Goal: Task Accomplishment & Management: Manage account settings

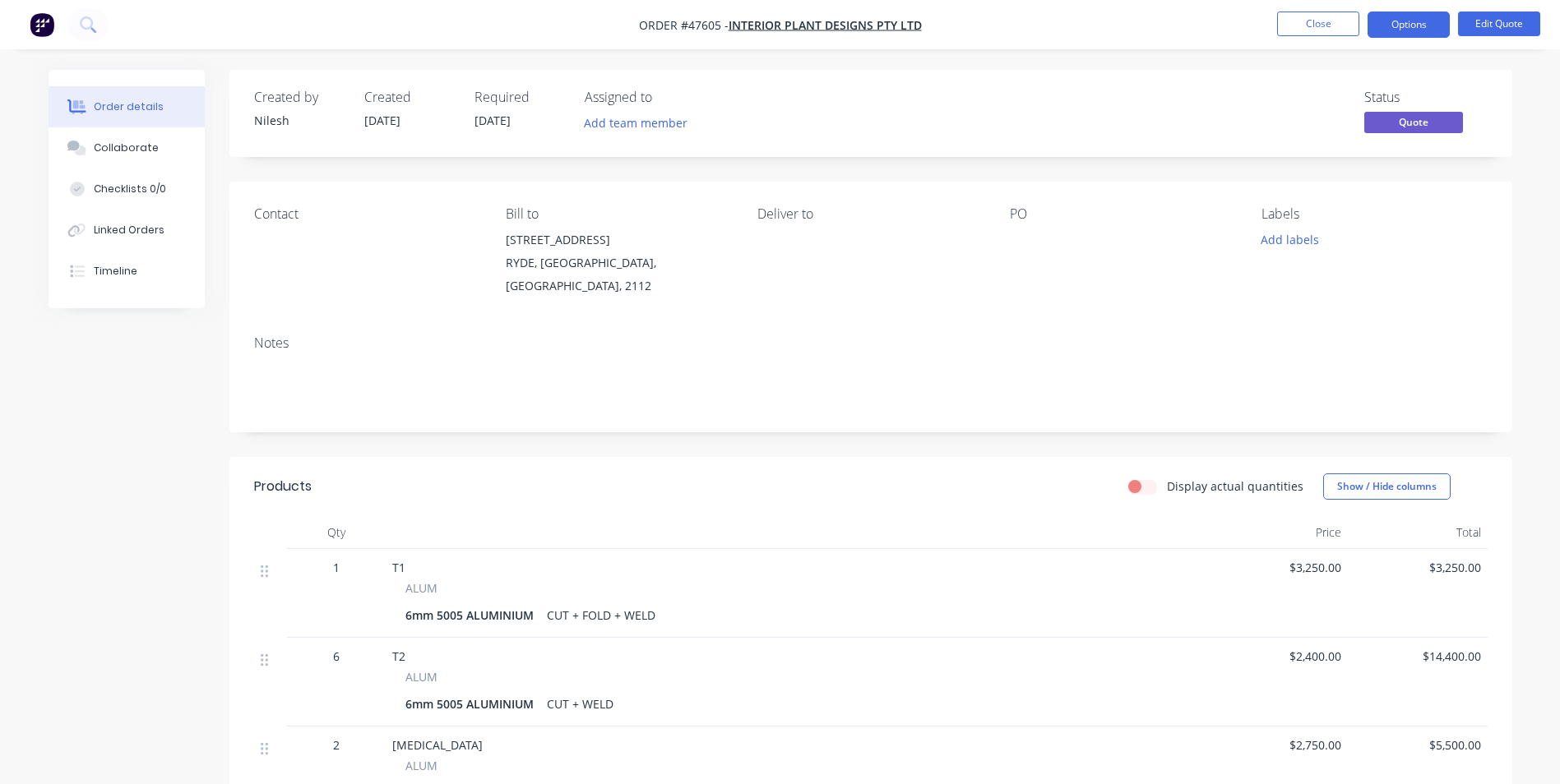
scroll to position [164, 0]
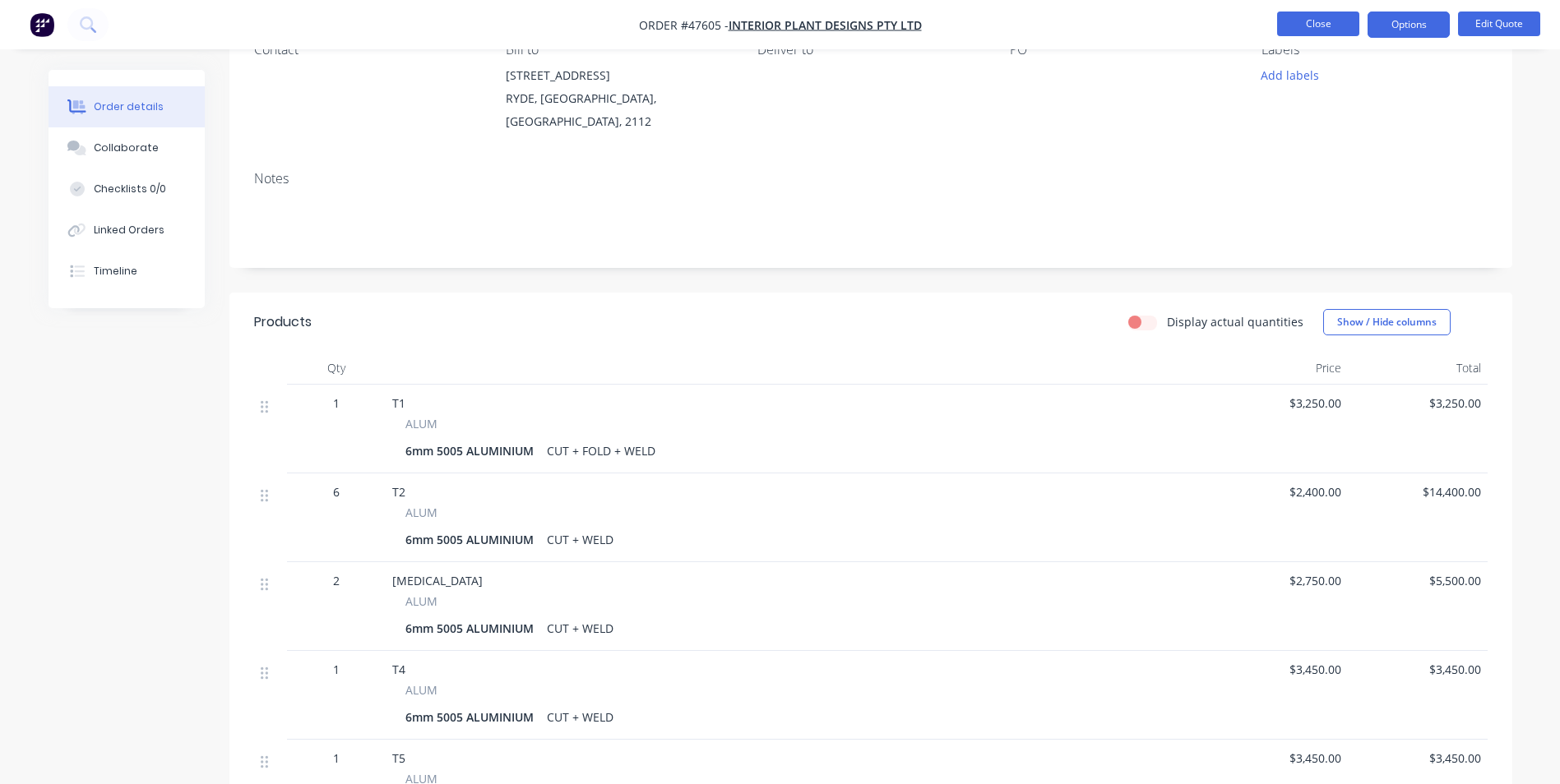
click at [1297, 16] on button "Close" at bounding box center [1318, 23] width 82 height 25
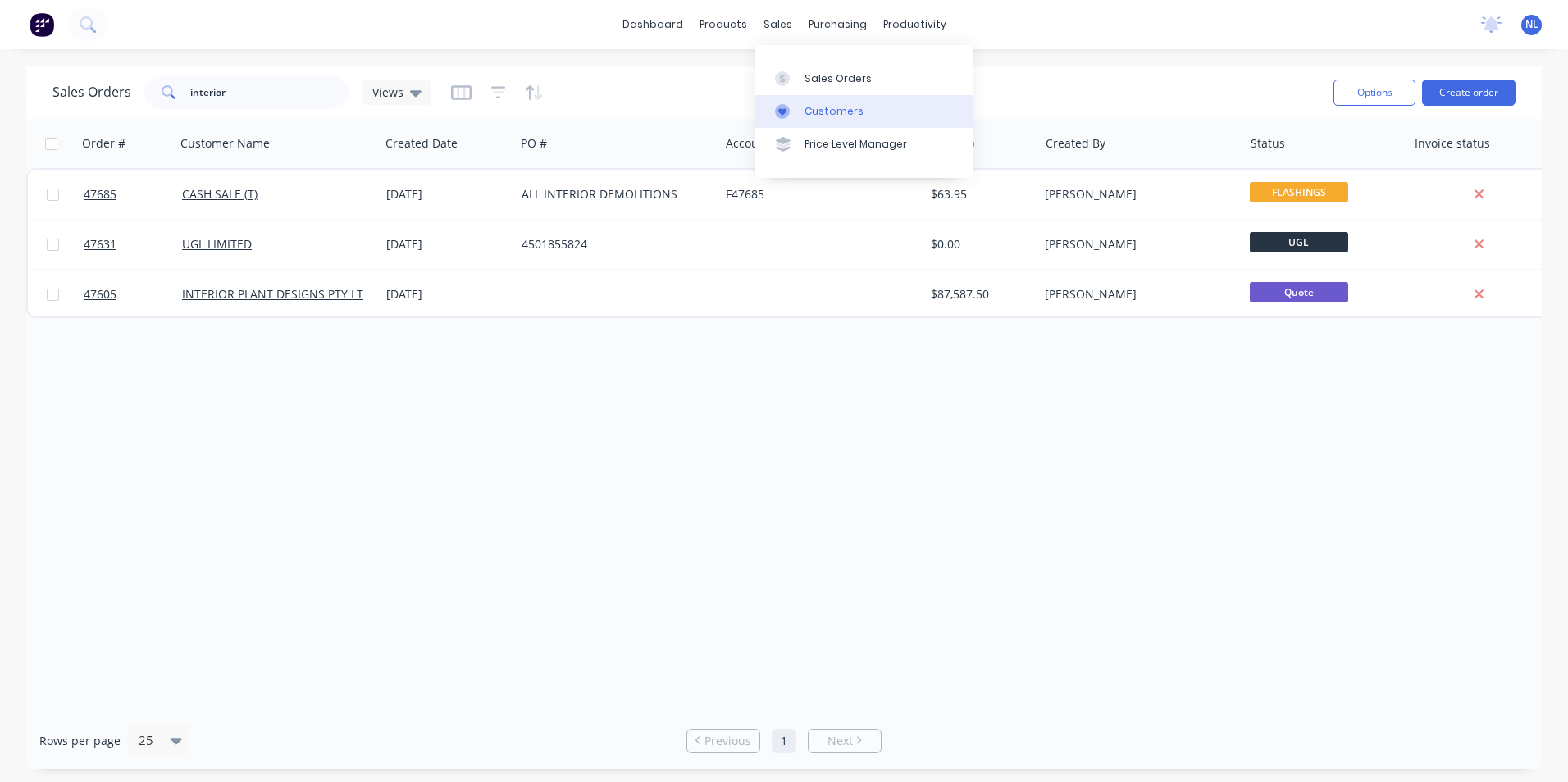
click at [822, 98] on link "Customers" at bounding box center [864, 111] width 217 height 33
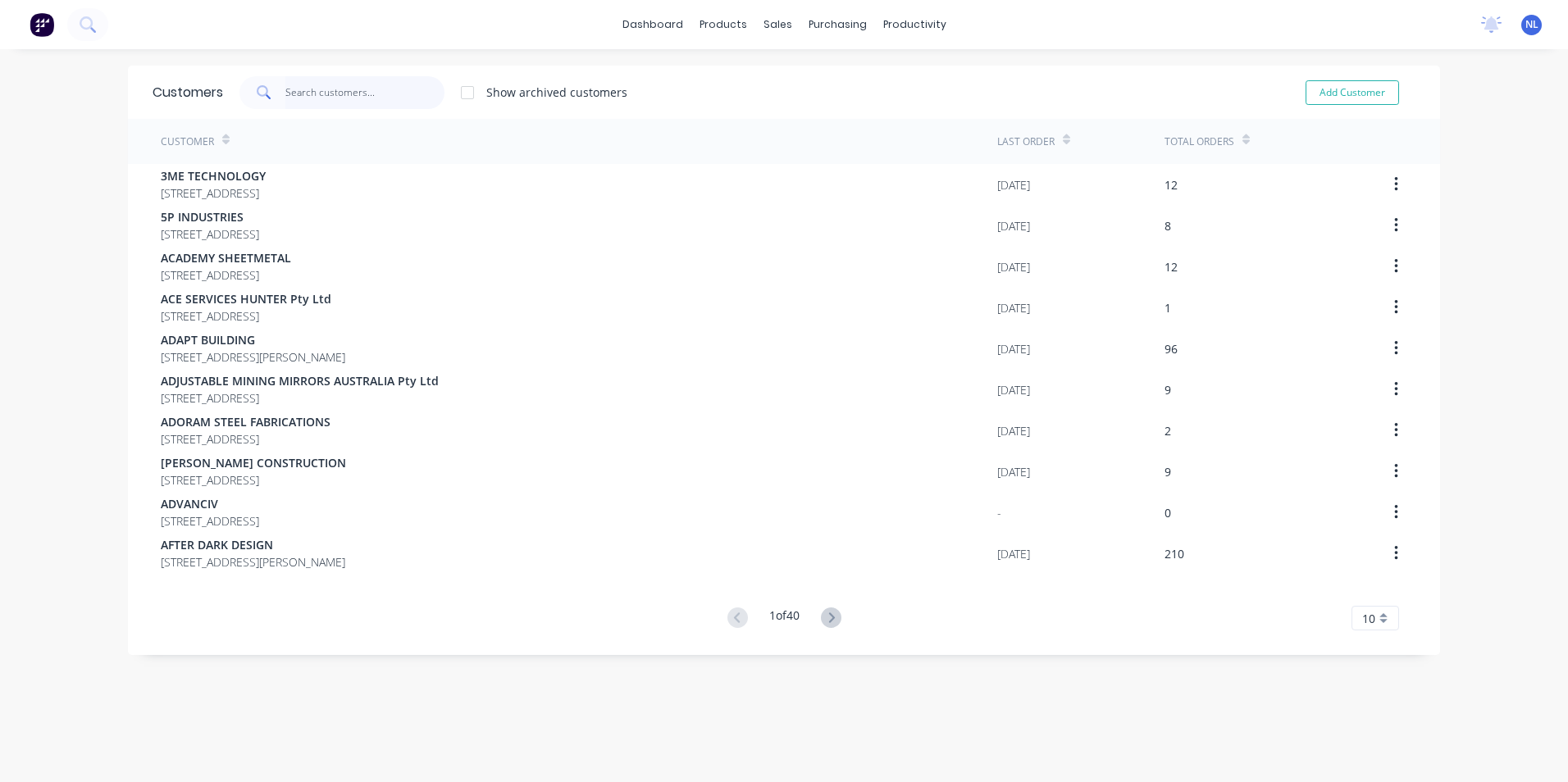
click at [363, 102] on input "text" at bounding box center [365, 92] width 160 height 33
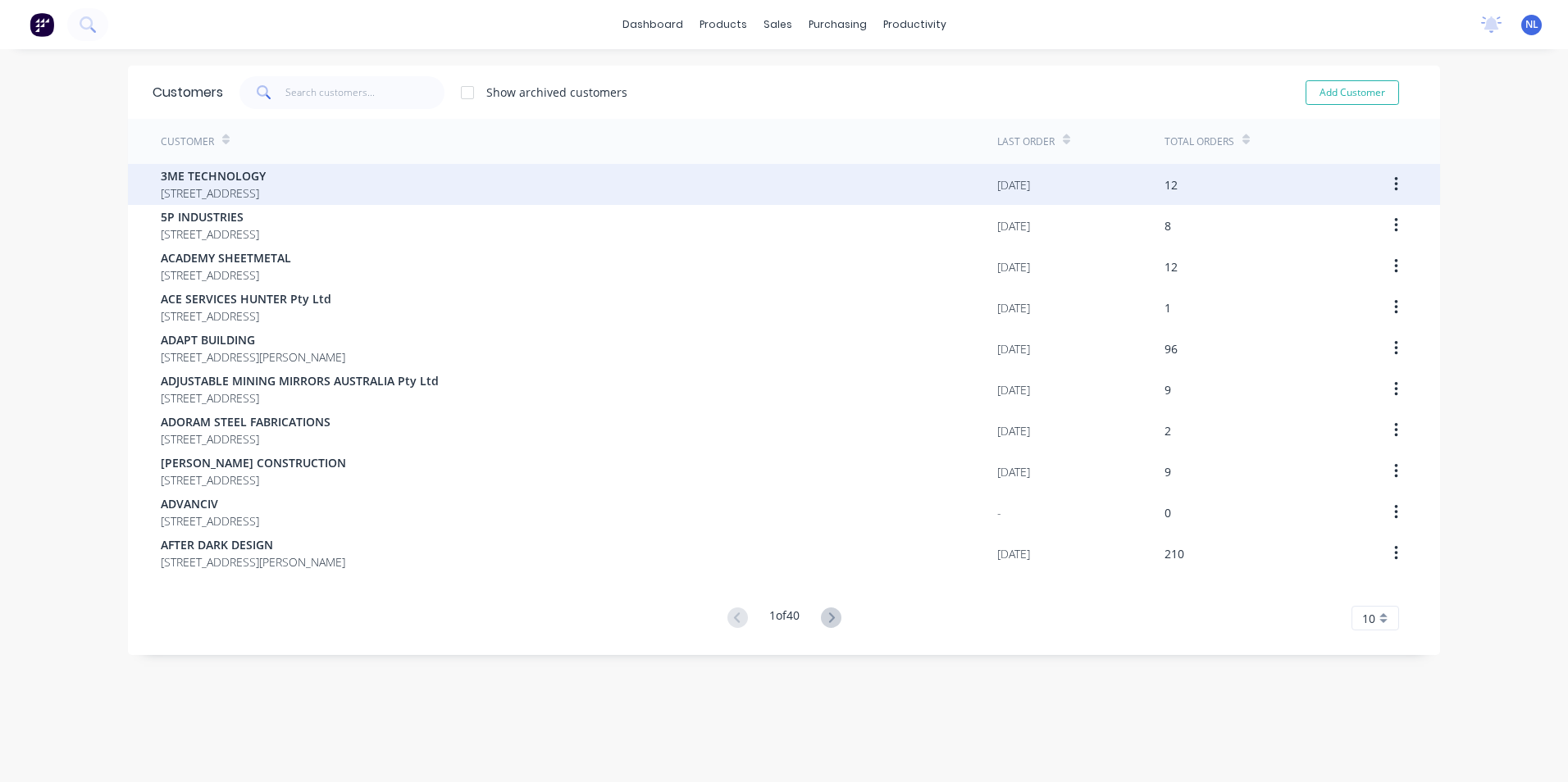
click at [266, 176] on span "3ME TECHNOLOGY" at bounding box center [213, 176] width 105 height 17
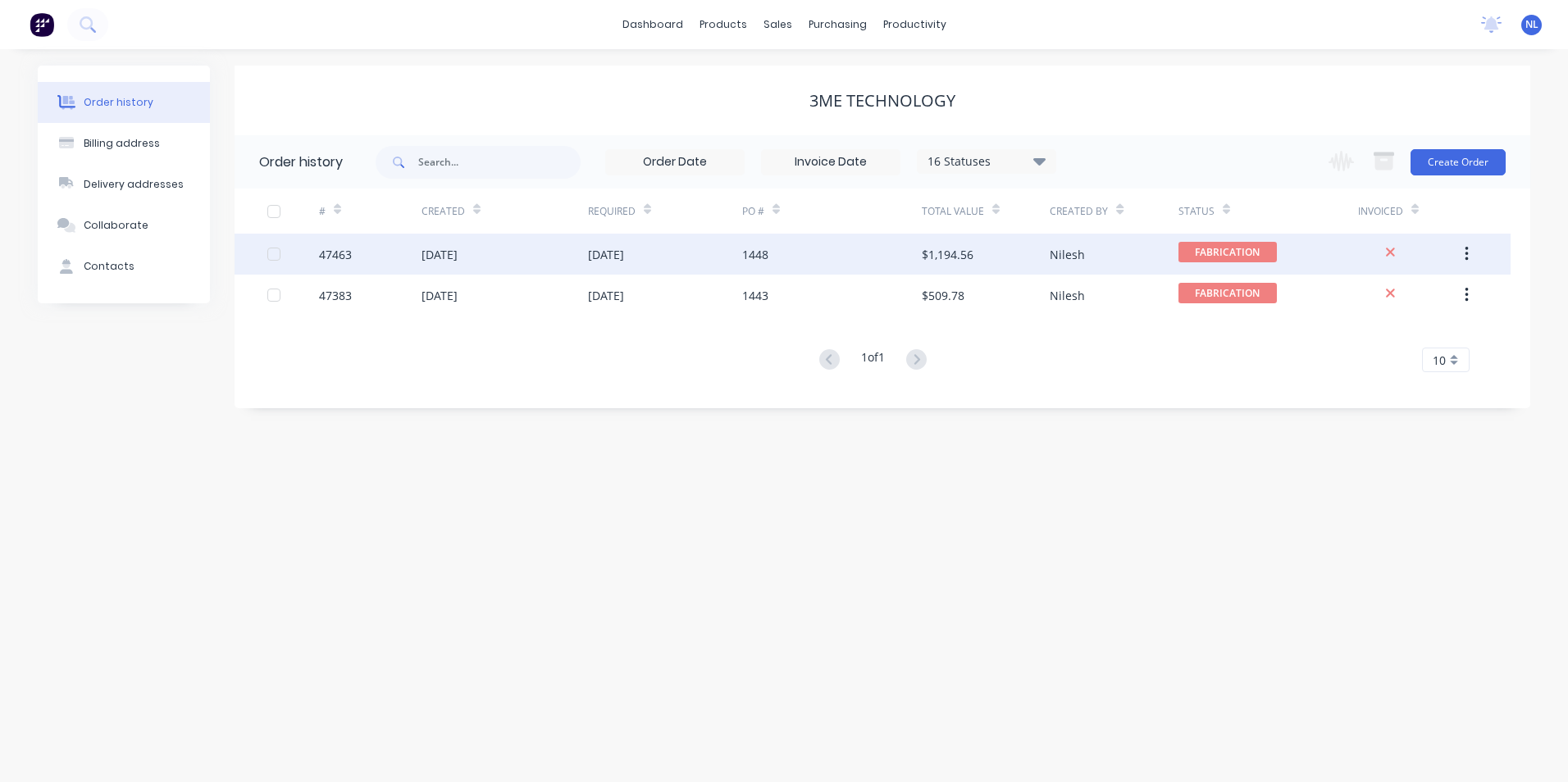
click at [1066, 260] on div "Nilesh" at bounding box center [1067, 255] width 35 height 17
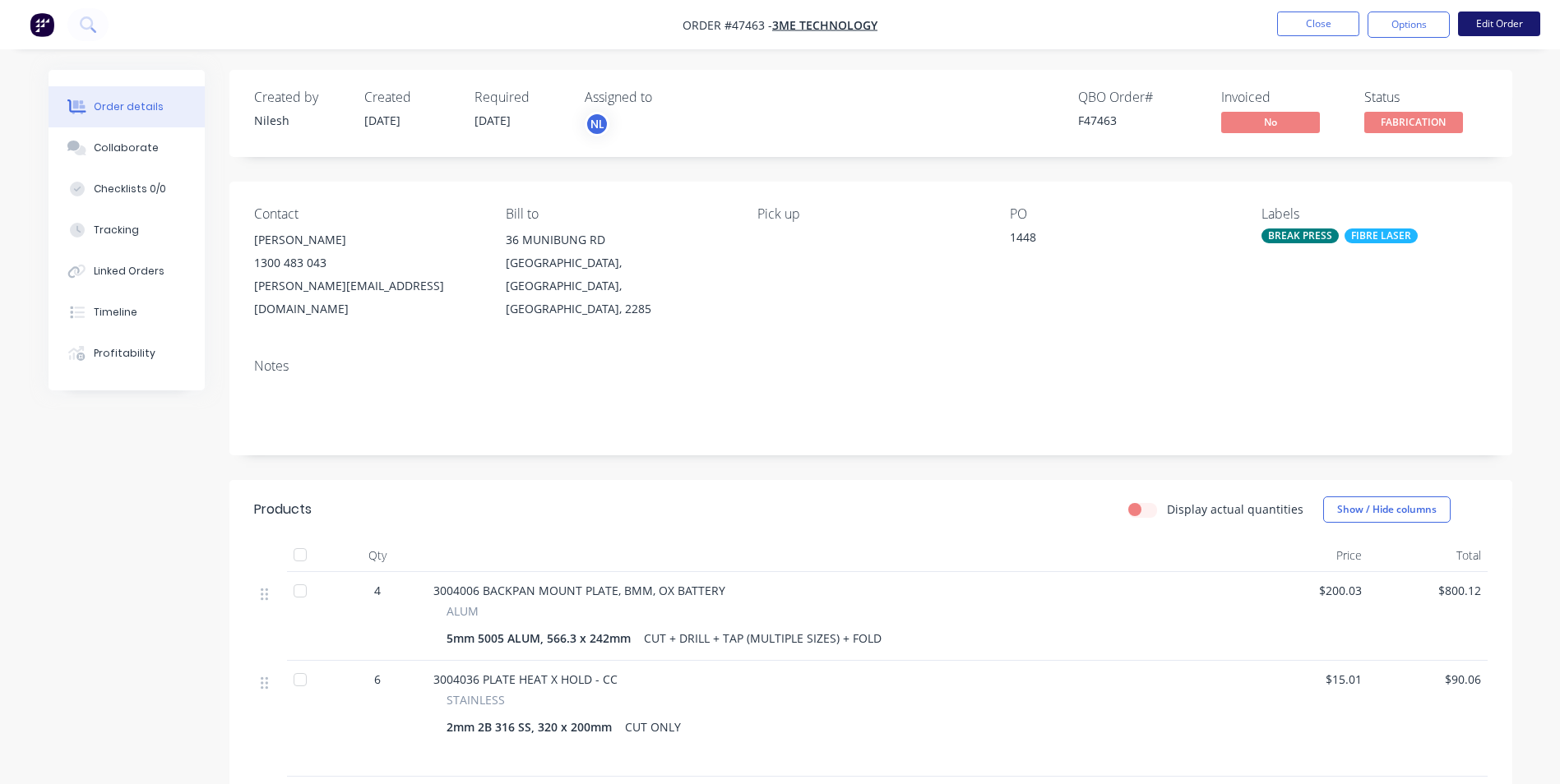
click at [1481, 18] on button "Edit Order" at bounding box center [1499, 23] width 82 height 25
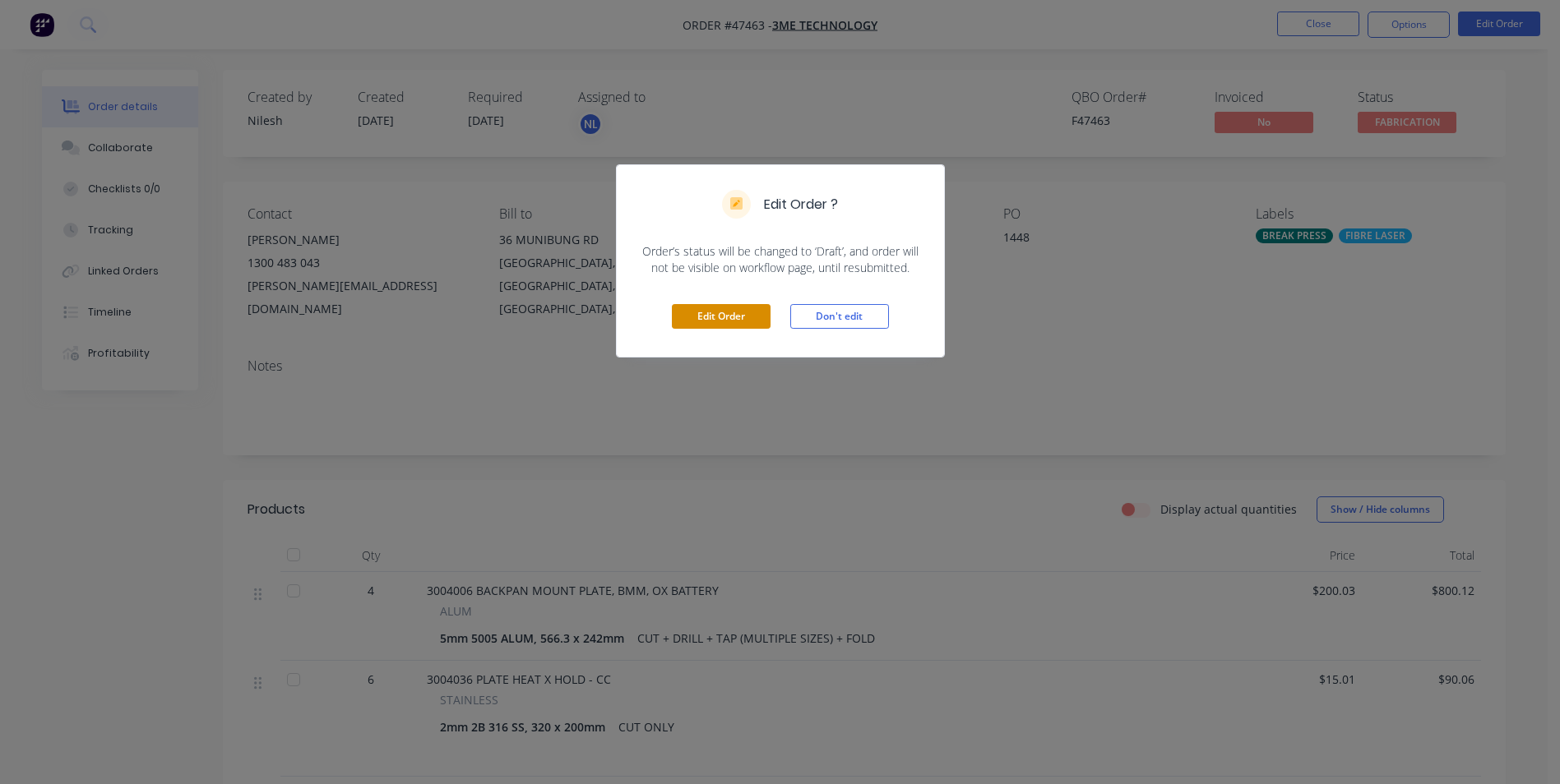
click at [734, 308] on button "Edit Order" at bounding box center [721, 317] width 99 height 25
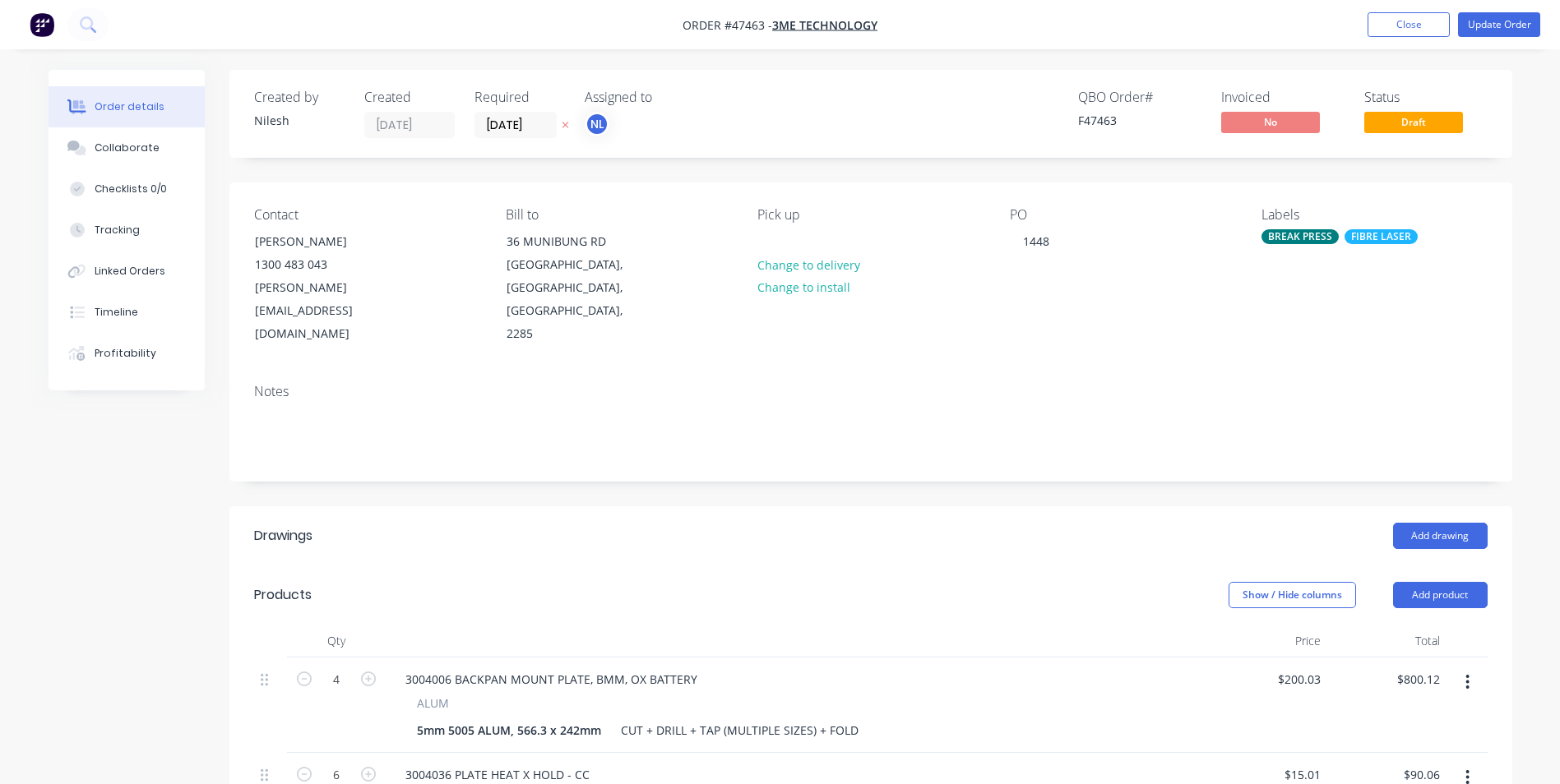
click at [632, 117] on div "NL" at bounding box center [667, 124] width 164 height 25
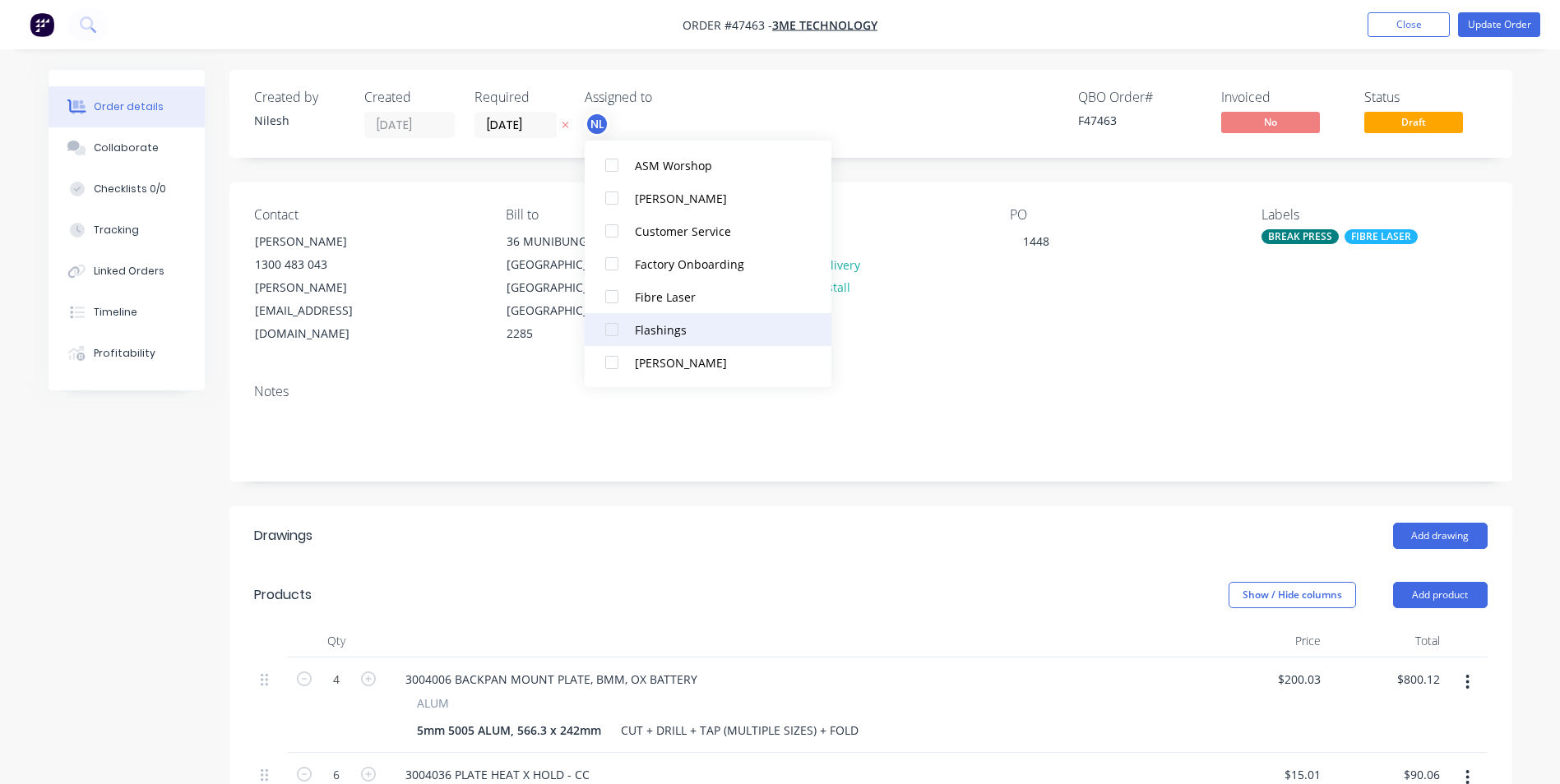
scroll to position [164, 0]
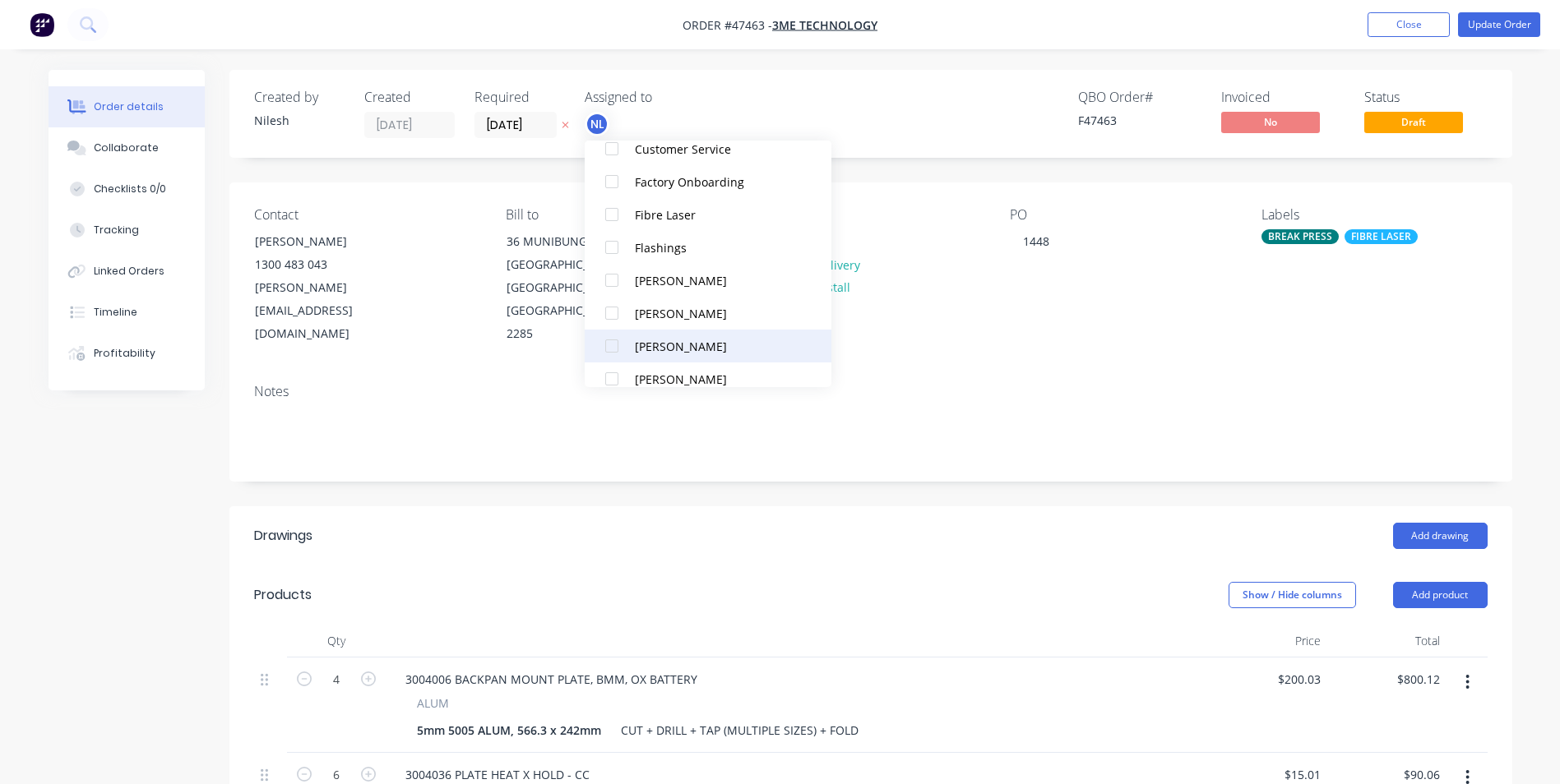
click at [685, 342] on div "Josh C Carroll" at bounding box center [718, 347] width 164 height 17
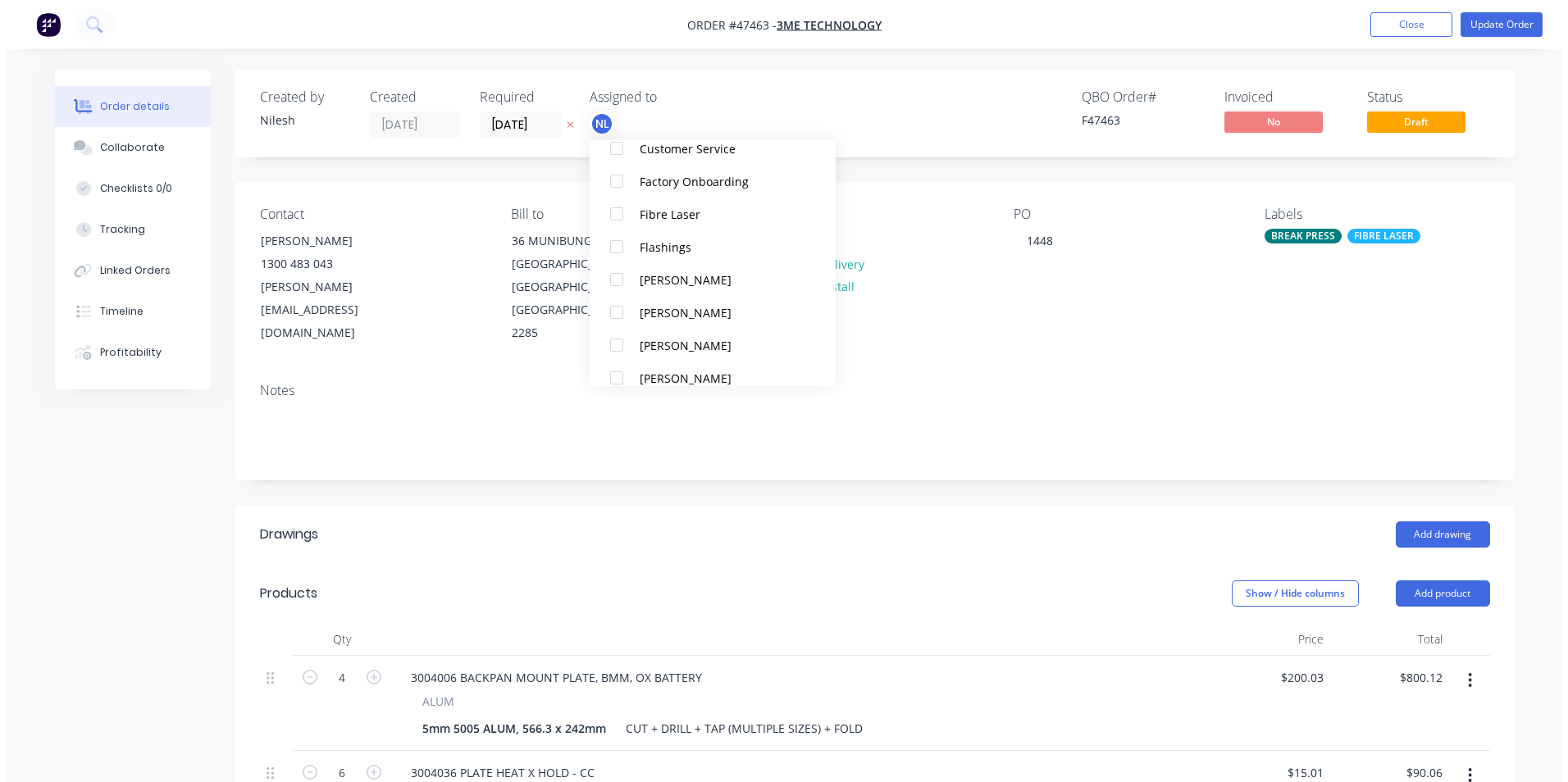
scroll to position [0, 0]
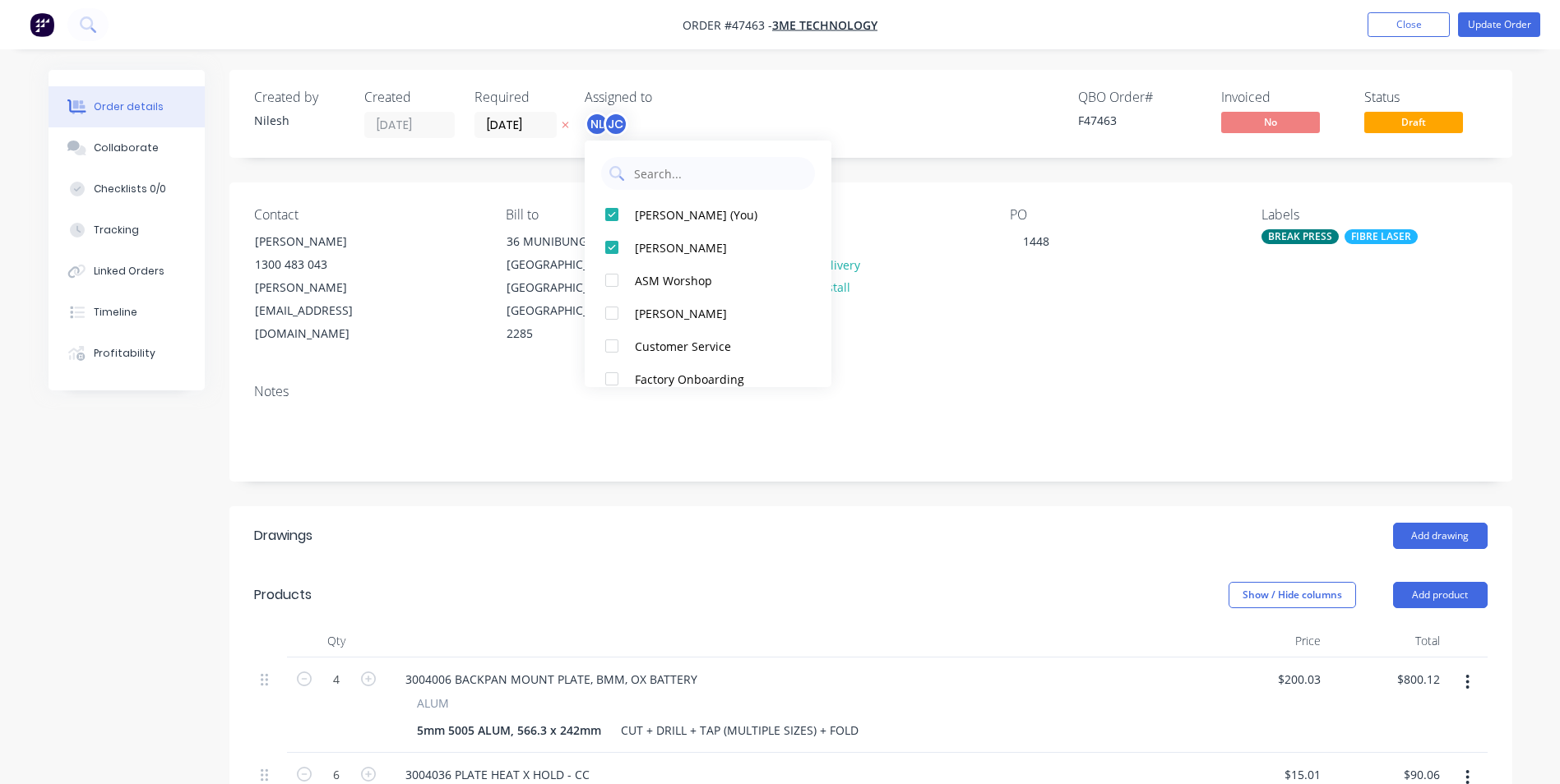
click at [942, 109] on div "QBO Order # F47463 Invoiced No Status Draft" at bounding box center [1118, 114] width 738 height 48
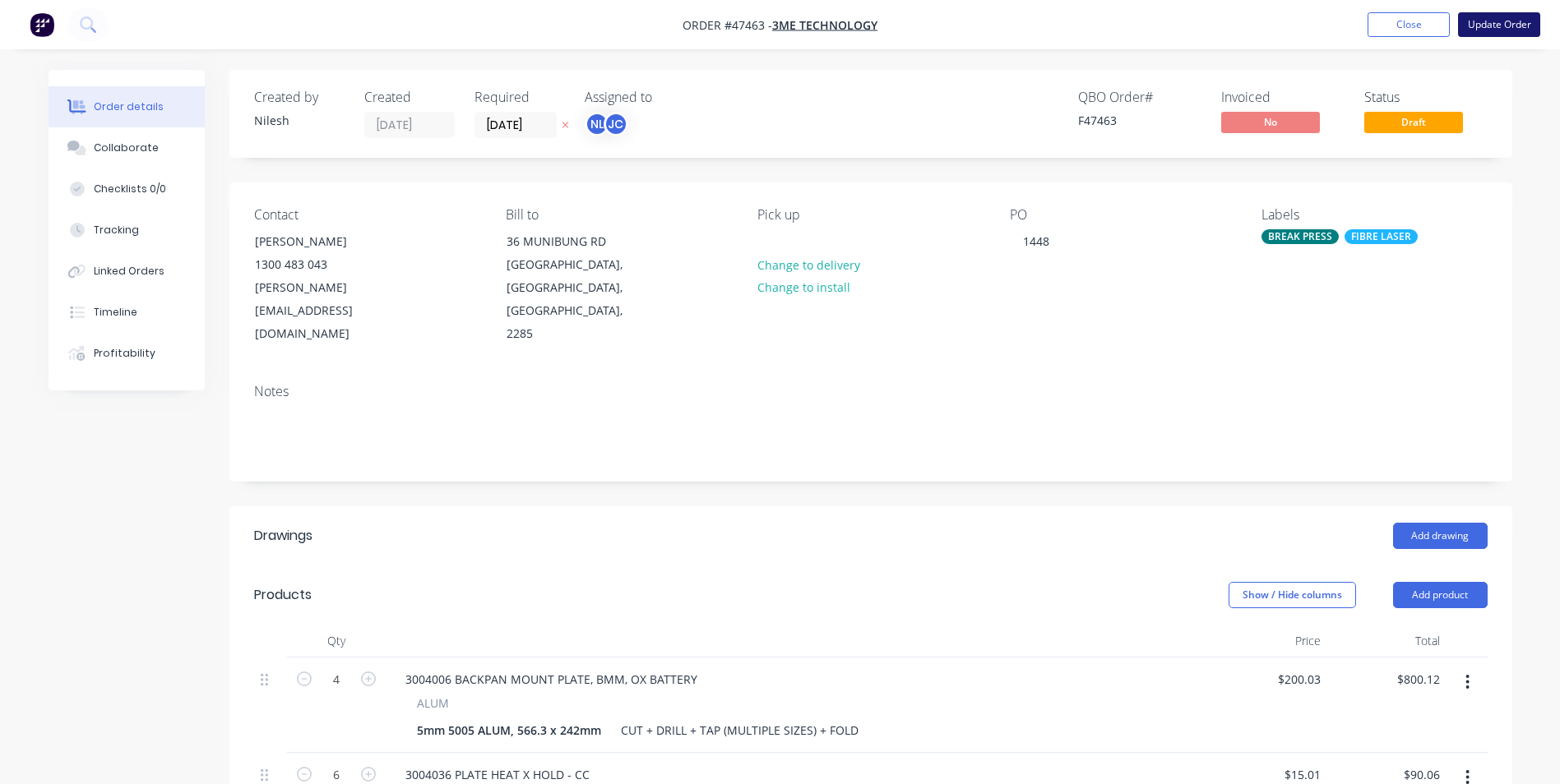
click at [1516, 30] on button "Update Order" at bounding box center [1499, 24] width 82 height 25
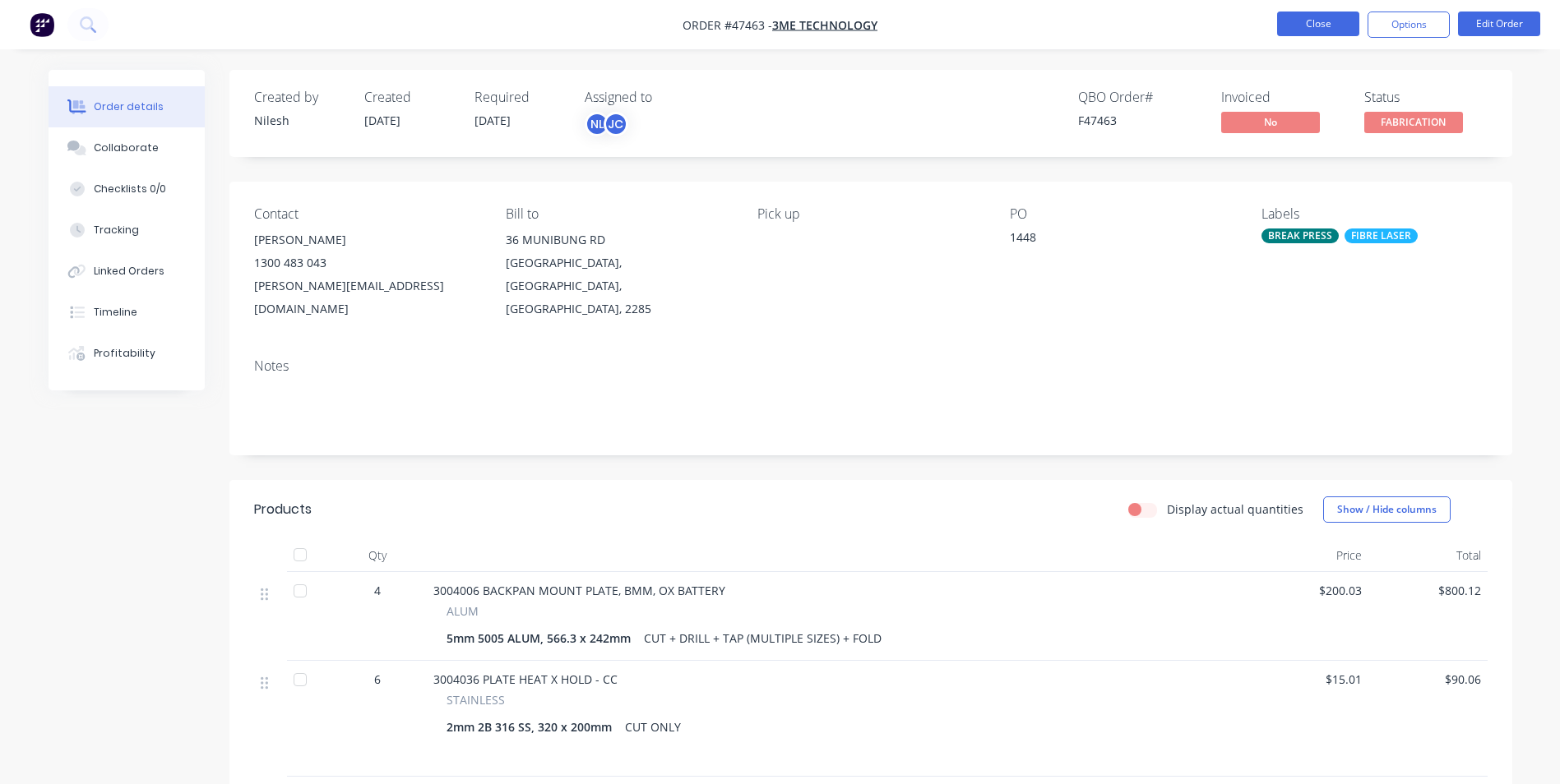
click at [1317, 31] on button "Close" at bounding box center [1318, 23] width 82 height 25
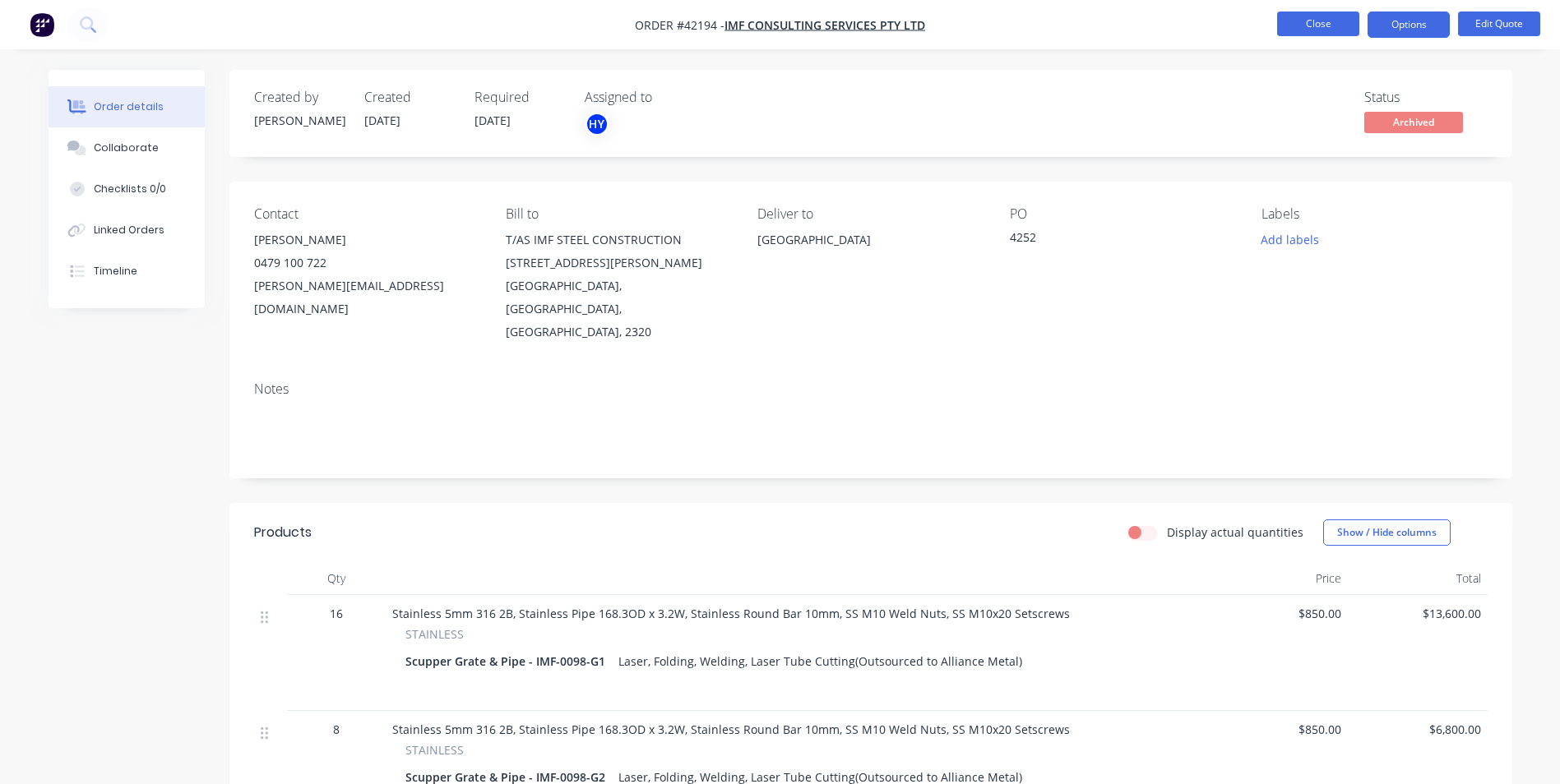
click at [1339, 16] on button "Close" at bounding box center [1318, 23] width 82 height 25
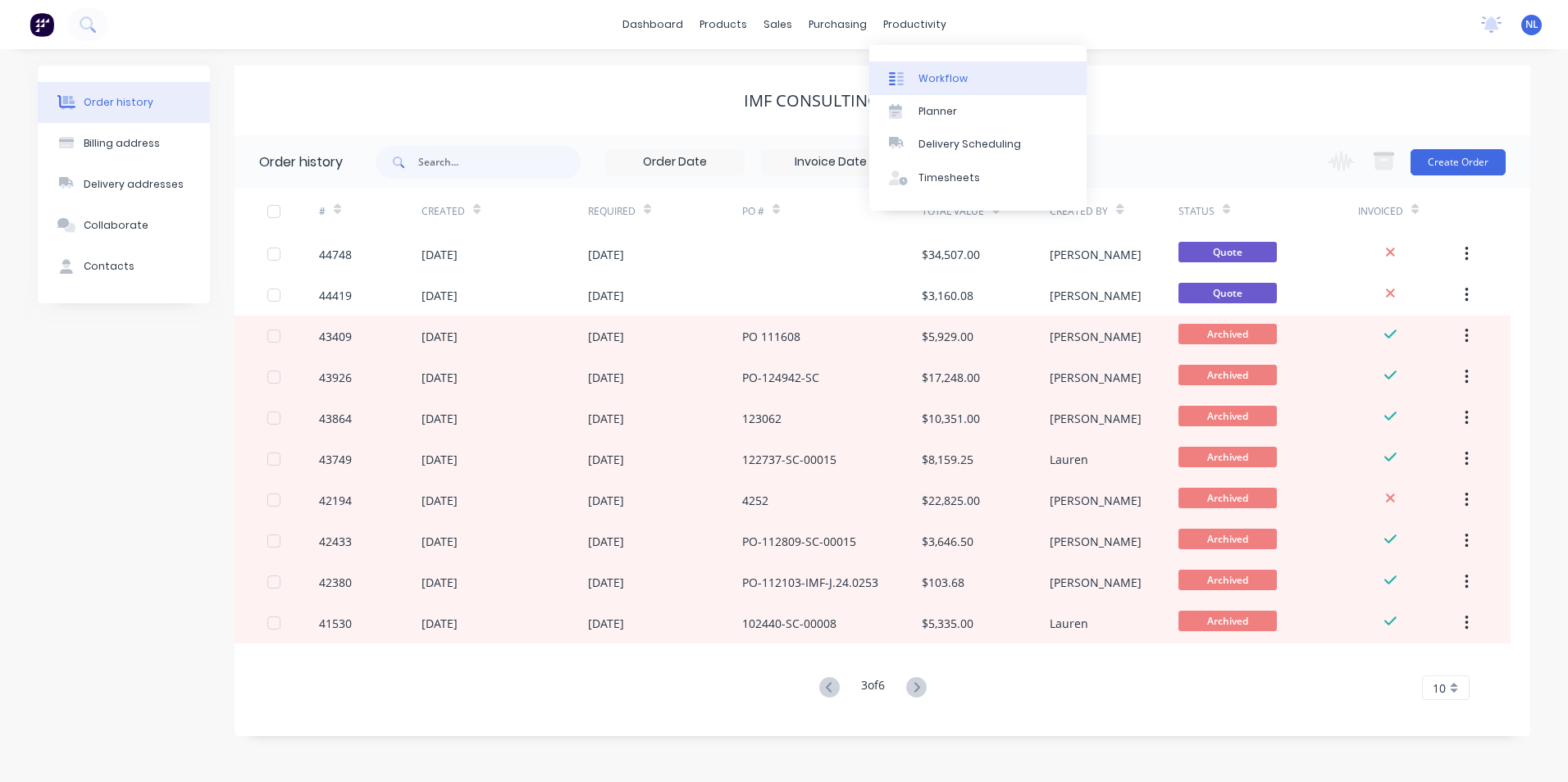
click at [943, 81] on div "Workflow" at bounding box center [942, 79] width 49 height 15
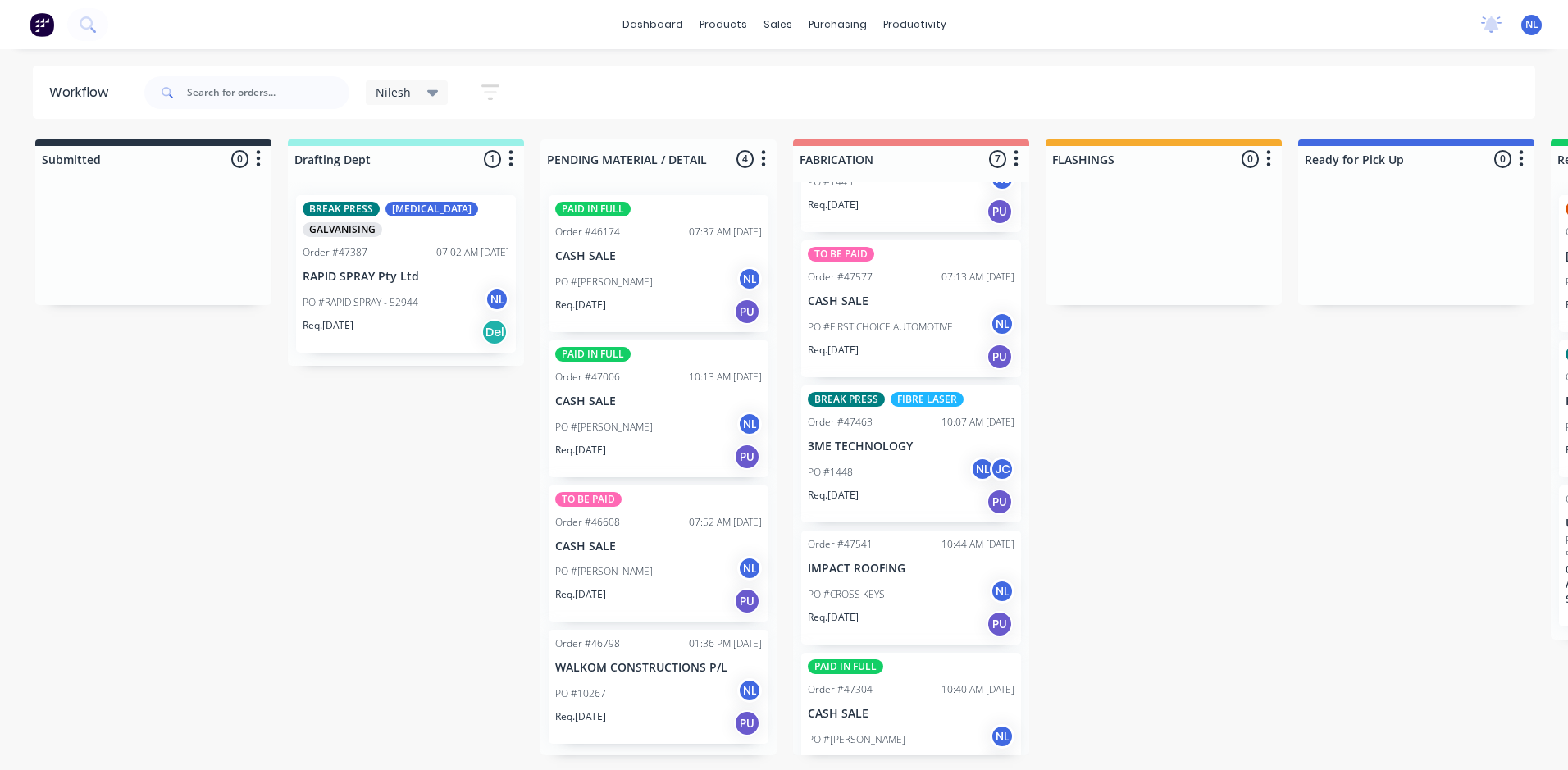
scroll to position [445, 0]
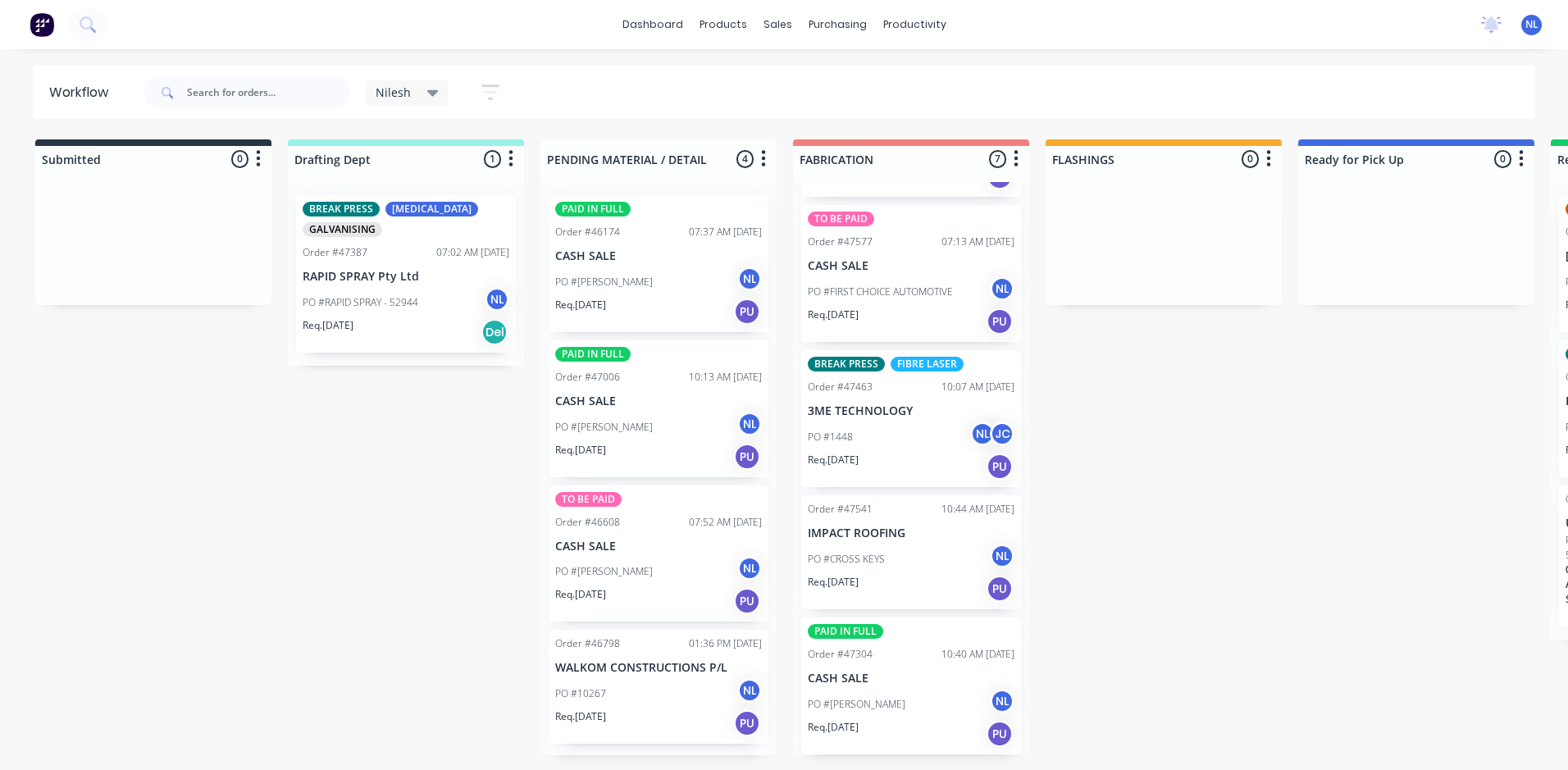
click at [420, 90] on div "Nilesh" at bounding box center [406, 92] width 63 height 15
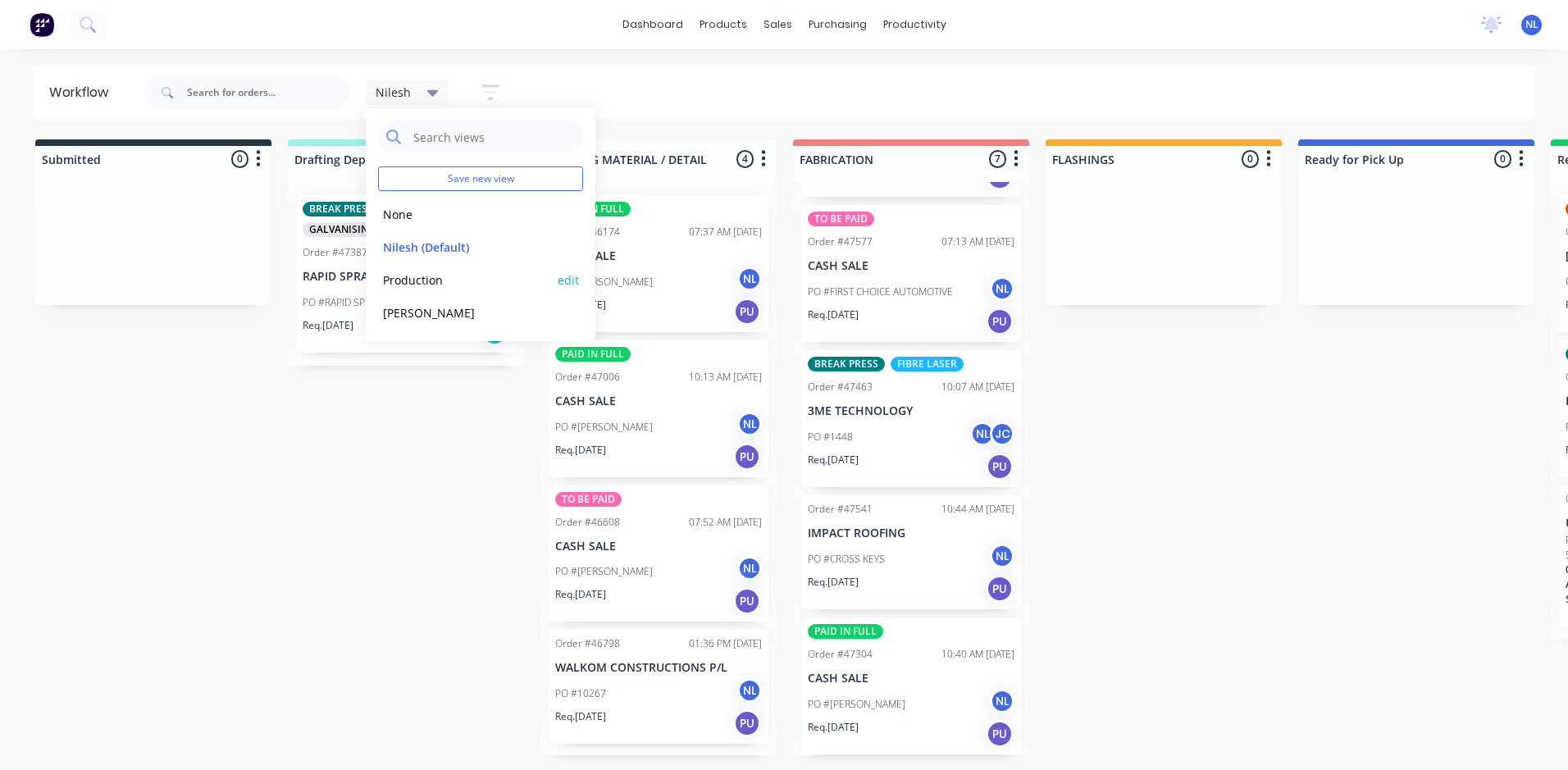
click at [422, 287] on button "Production" at bounding box center [465, 281] width 174 height 19
